Goal: Information Seeking & Learning: Learn about a topic

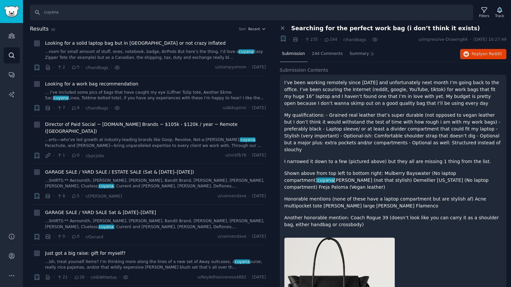
scroll to position [197, 0]
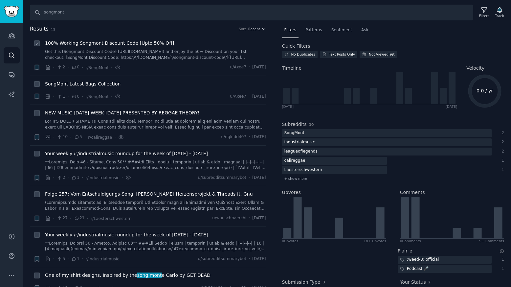
type input "songmont"
click at [39, 44] on icon at bounding box center [37, 43] width 5 height 5
checkbox input "false"
click at [103, 44] on span "100% Working Songmont Discount Code [Upto 50% Off]" at bounding box center [109, 43] width 129 height 7
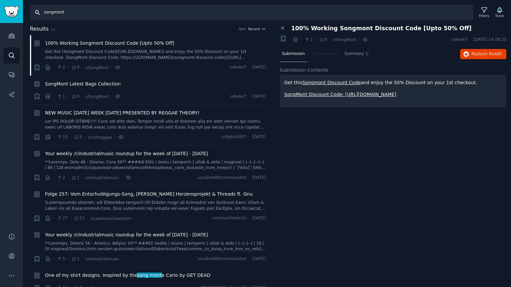
click at [106, 10] on input "songmont" at bounding box center [251, 13] width 443 height 16
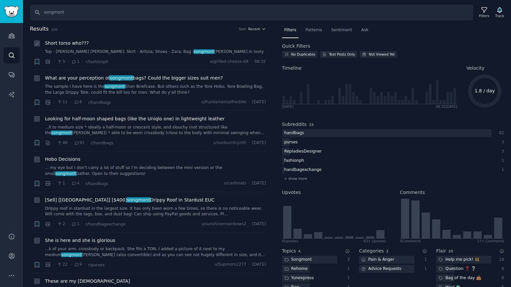
click at [80, 44] on span "Short torso who???" at bounding box center [67, 43] width 44 height 7
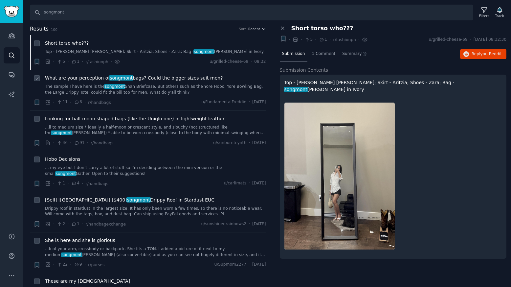
click at [97, 80] on span "What are your perception of songmont bags? Could the bigger sizes suit men?" at bounding box center [134, 78] width 178 height 7
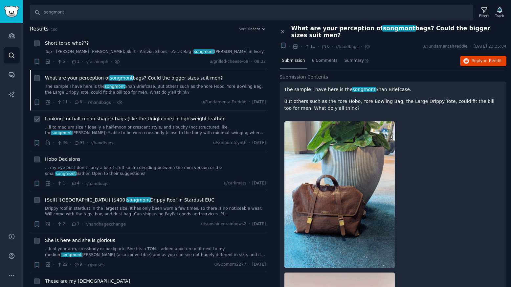
click at [173, 119] on span "Looking for half-moon shaped bags (like the Uniqlo one) in lightweight leather" at bounding box center [135, 118] width 180 height 7
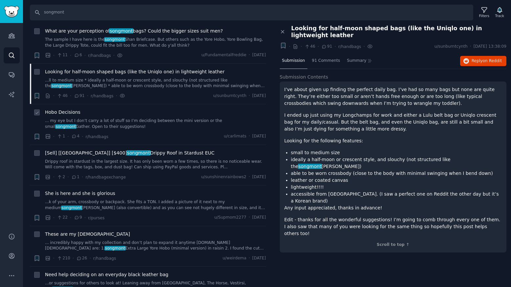
scroll to position [48, 0]
click at [77, 193] on span "She is here and she is glorious" at bounding box center [80, 192] width 70 height 7
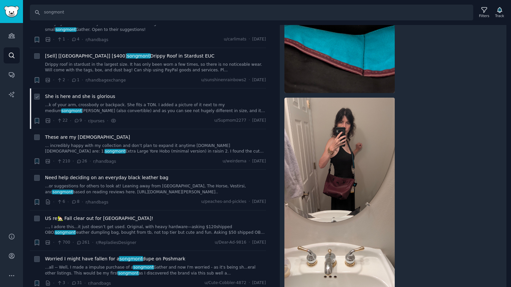
scroll to position [145, 0]
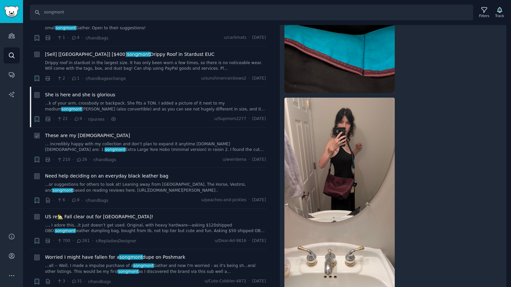
click at [80, 135] on span "These are my [DEMOGRAPHIC_DATA]" at bounding box center [87, 135] width 85 height 7
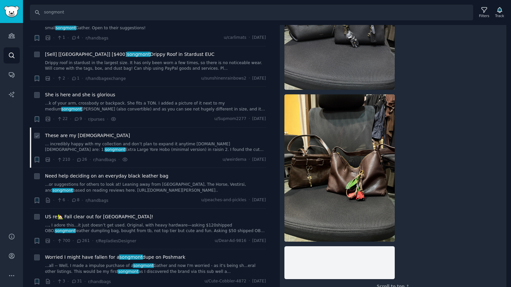
scroll to position [435, 0]
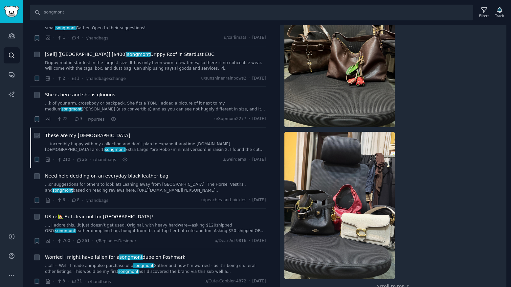
click at [80, 135] on span "These are my [DEMOGRAPHIC_DATA]" at bounding box center [87, 135] width 85 height 7
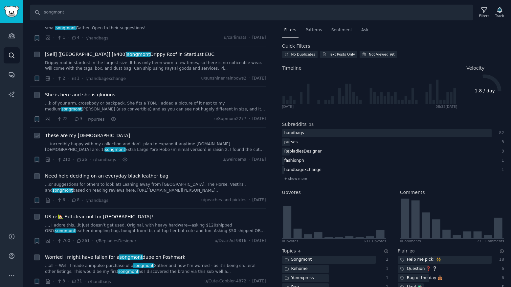
click at [80, 135] on span "These are my [DEMOGRAPHIC_DATA]" at bounding box center [87, 135] width 85 height 7
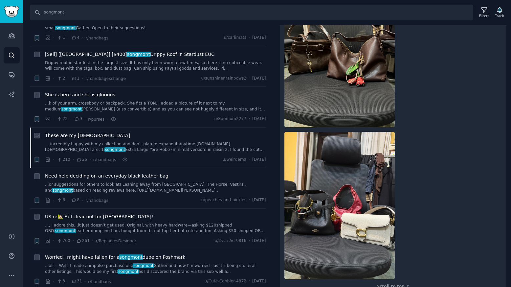
scroll to position [43, 0]
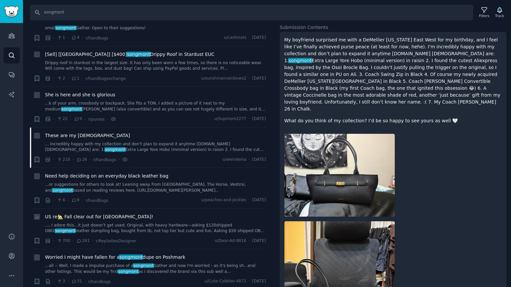
click at [85, 217] on span "US re🏡 Fall clear out for [GEOGRAPHIC_DATA]!" at bounding box center [99, 216] width 108 height 7
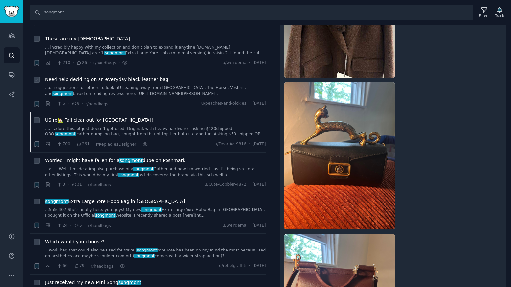
scroll to position [243, 0]
click at [134, 200] on span "songmont Extra Large Yore Hobo Bag in [GEOGRAPHIC_DATA]" at bounding box center [115, 200] width 140 height 7
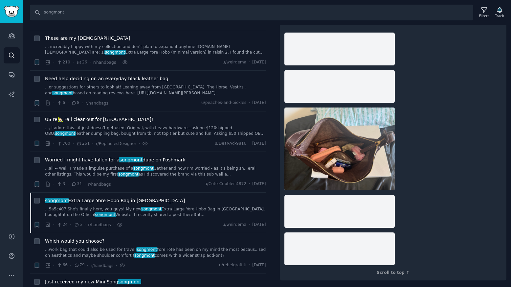
scroll to position [586, 0]
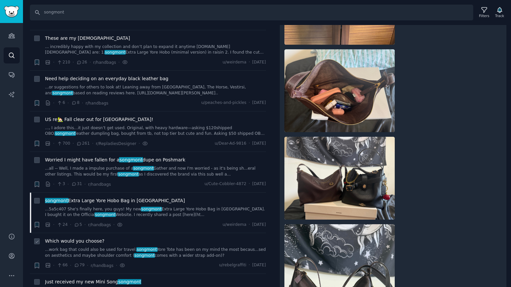
click at [89, 241] on span "Which would you choose?" at bounding box center [74, 240] width 59 height 7
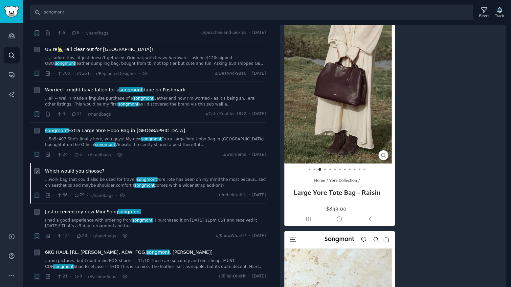
scroll to position [313, 0]
click at [95, 211] on span "Just received my new Mini Song songmont" at bounding box center [93, 211] width 96 height 7
